Goal: Transaction & Acquisition: Purchase product/service

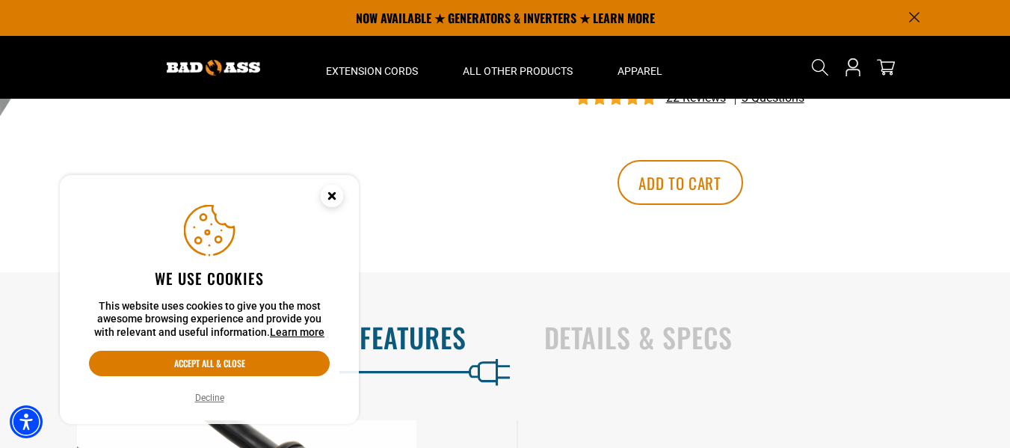
scroll to position [598, 0]
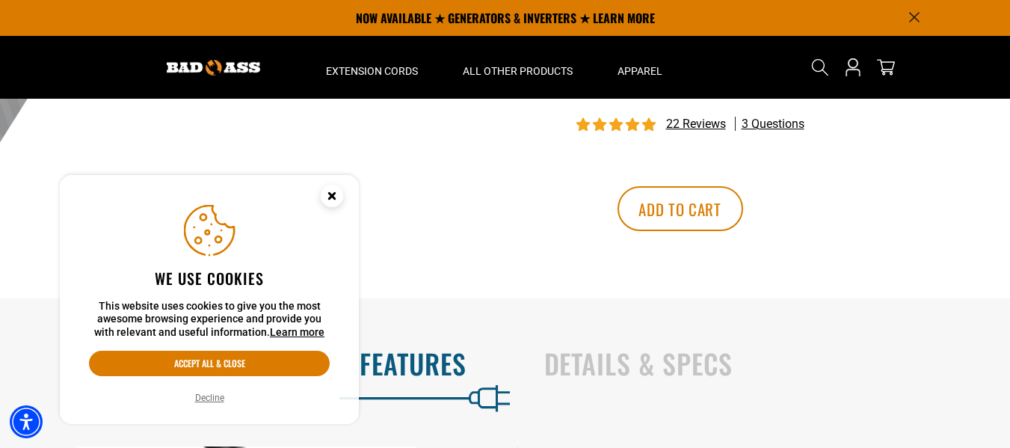
click at [327, 197] on circle "Close this option" at bounding box center [332, 196] width 22 height 22
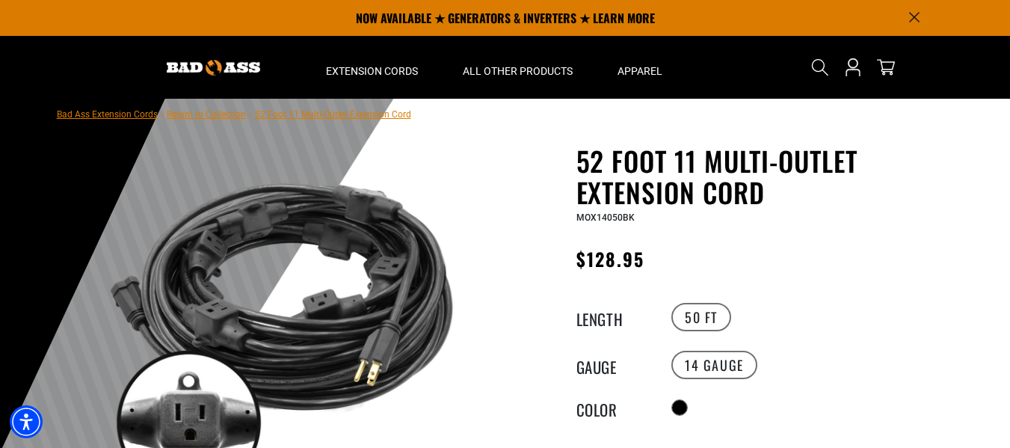
scroll to position [0, 0]
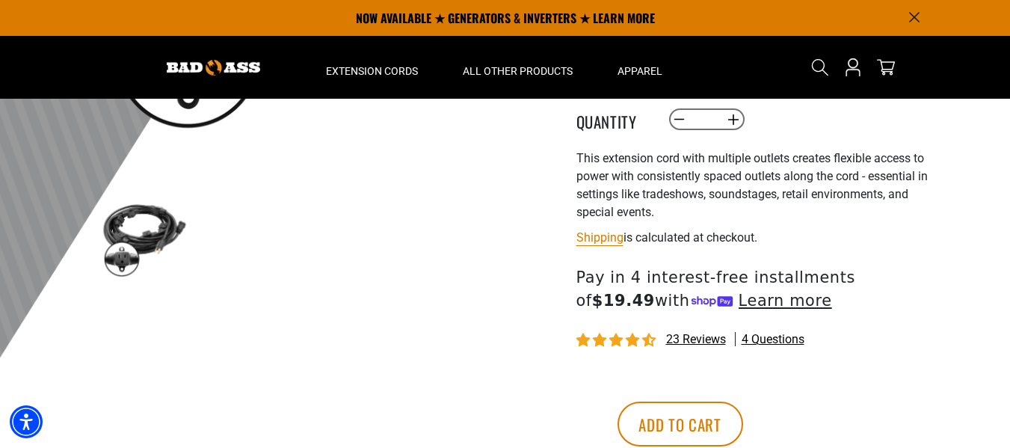
scroll to position [374, 0]
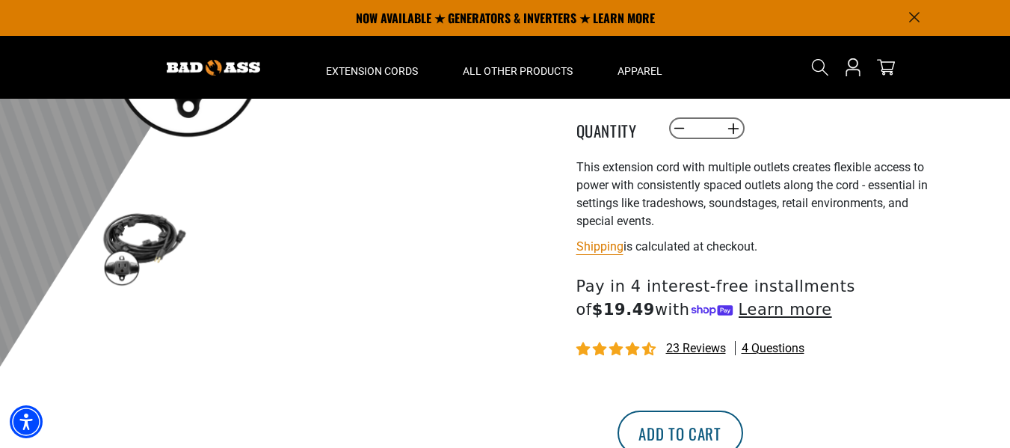
click at [743, 420] on button "Add to cart" at bounding box center [680, 432] width 126 height 45
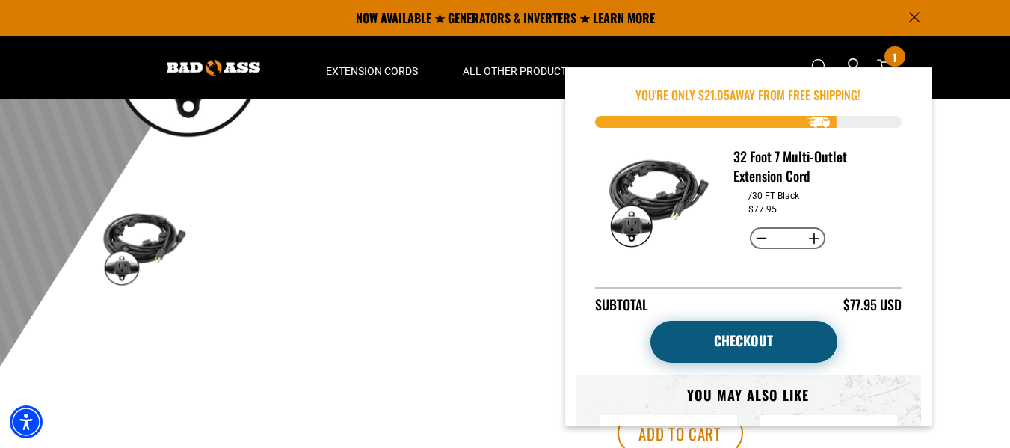
click at [763, 350] on link "Checkout" at bounding box center [743, 342] width 187 height 42
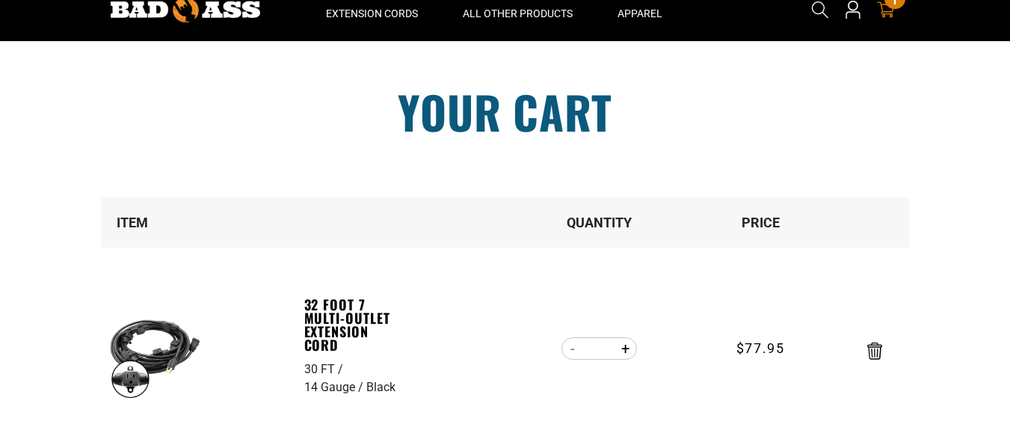
scroll to position [75, 0]
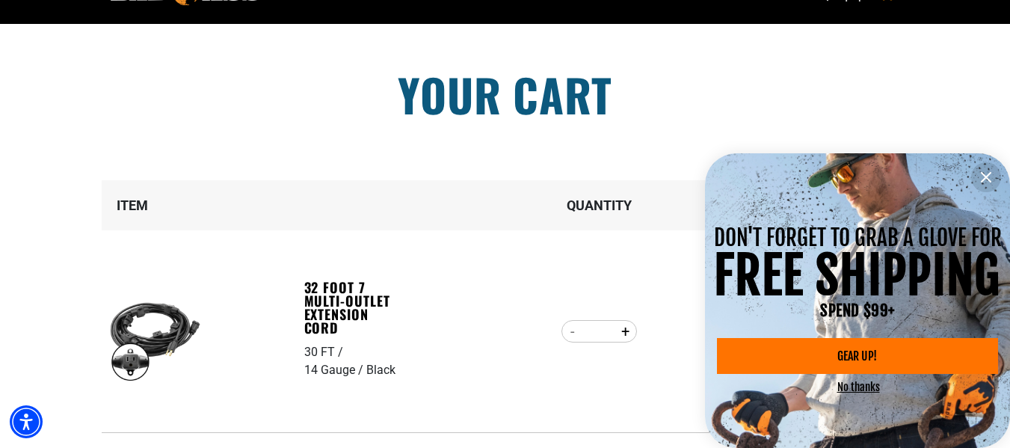
click at [986, 174] on icon "information" at bounding box center [986, 177] width 18 height 18
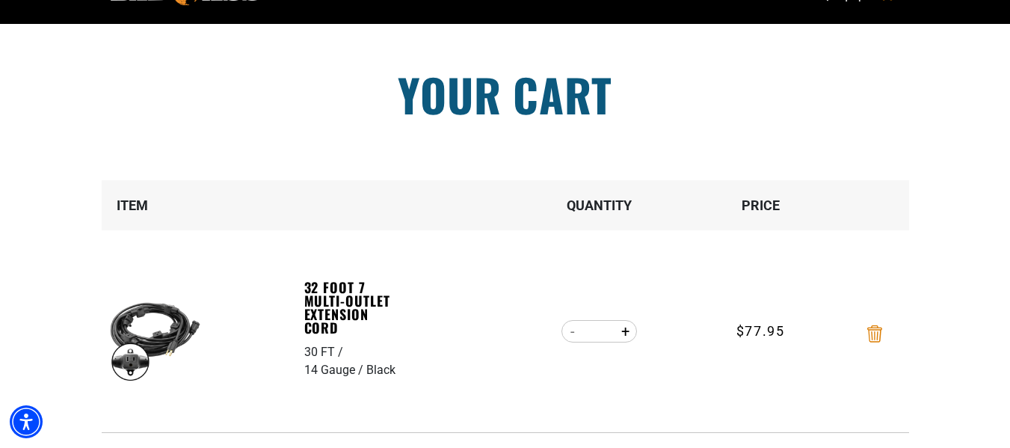
click at [875, 334] on icon "Remove 32 Foot 7 Multi-Outlet Extension Cord - 30 FT / 14 Gauge / Black" at bounding box center [874, 333] width 15 height 17
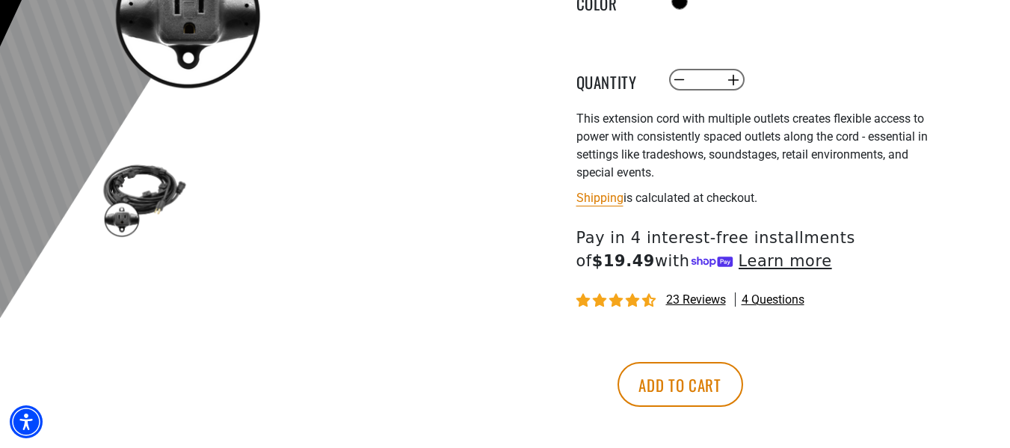
scroll to position [448, 0]
